Goal: Find specific page/section: Find specific page/section

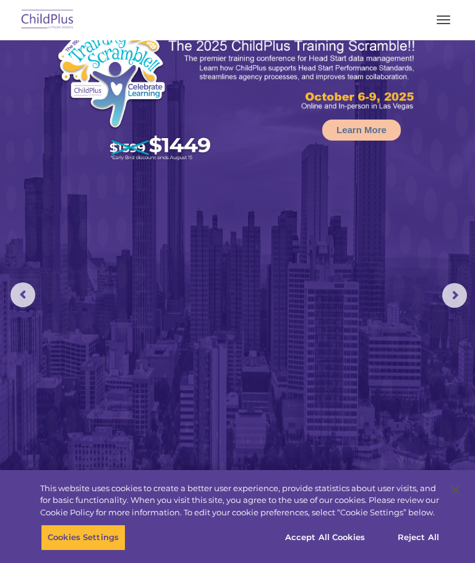
click at [448, 29] on button "button" at bounding box center [444, 20] width 26 height 20
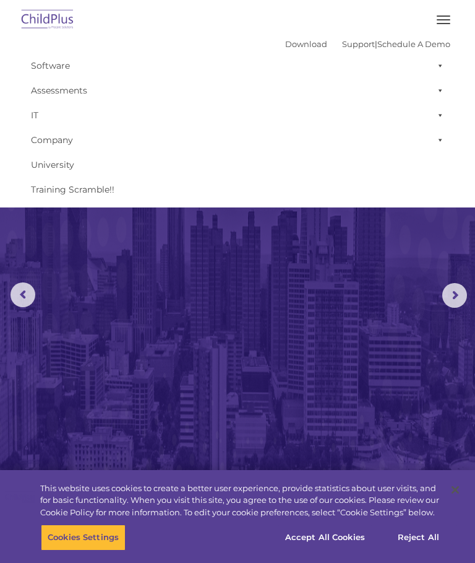
click at [57, 22] on img at bounding box center [48, 20] width 58 height 29
click at [56, 18] on img at bounding box center [48, 20] width 58 height 29
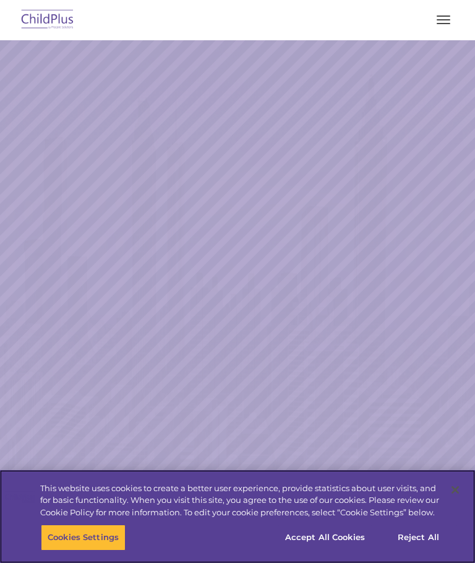
select select "MEDIUM"
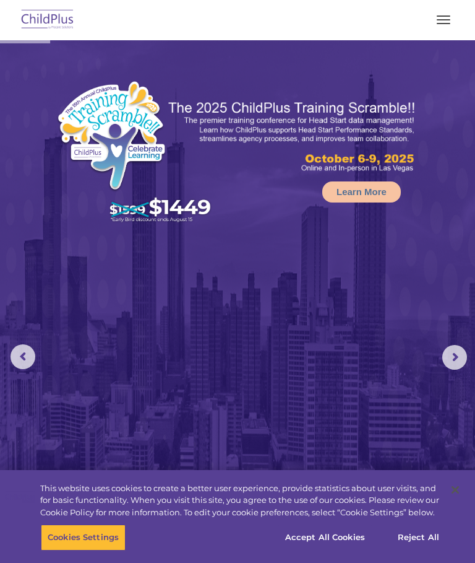
click at [442, 28] on button "button" at bounding box center [444, 20] width 26 height 20
